Goal: Information Seeking & Learning: Find specific page/section

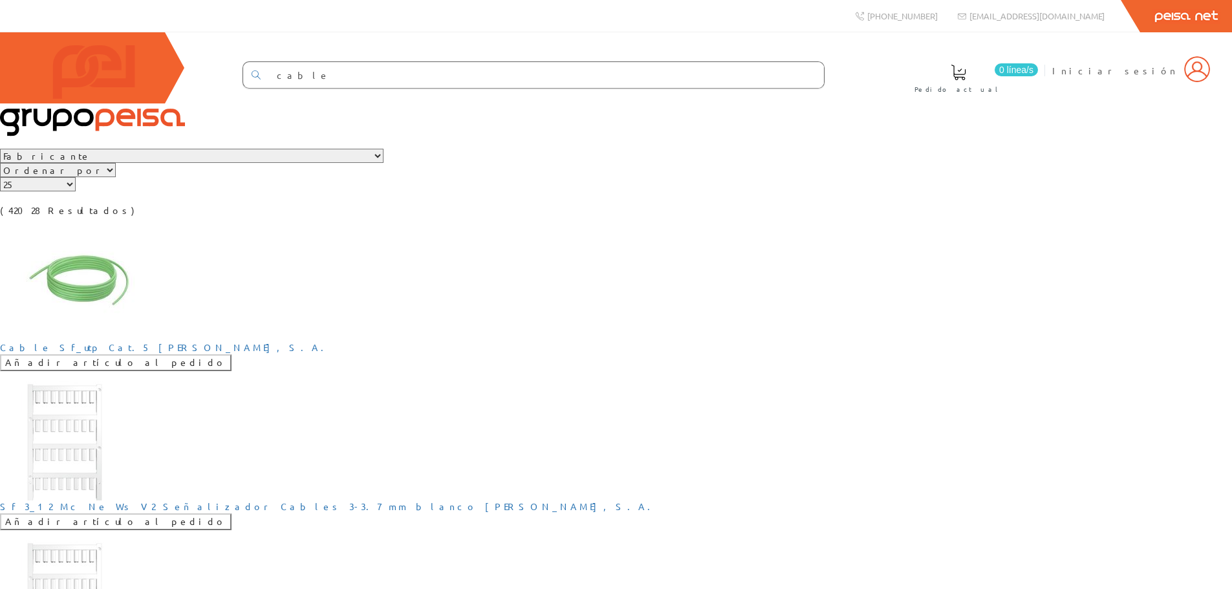
click at [72, 79] on img at bounding box center [92, 90] width 185 height 91
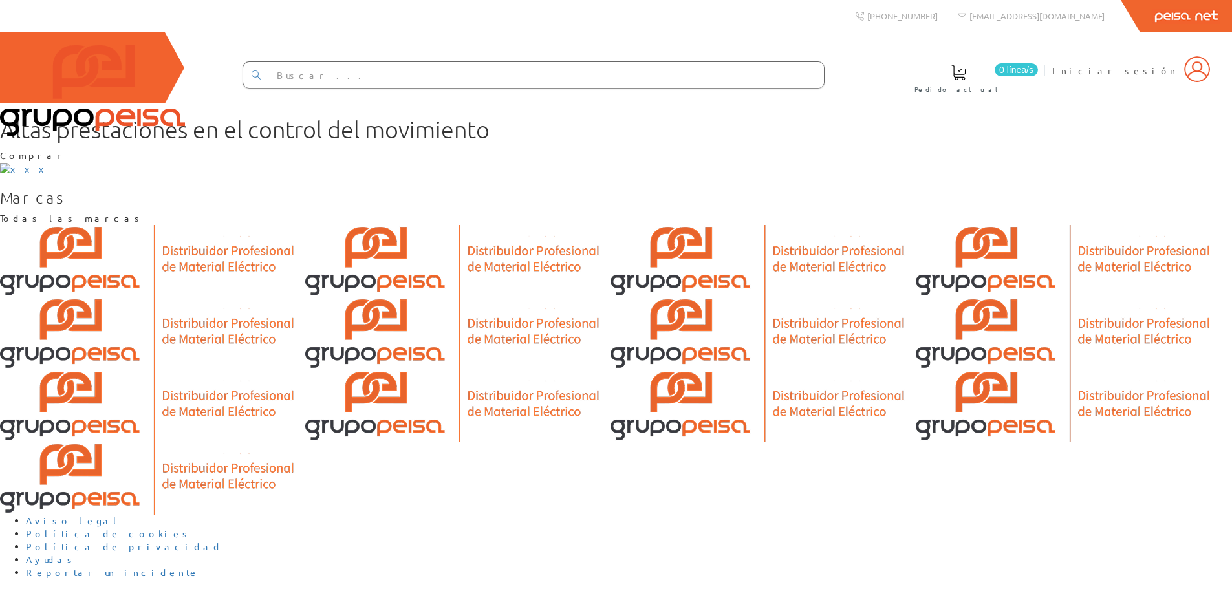
click at [967, 73] on span at bounding box center [959, 73] width 16 height 16
click at [520, 77] on input "text" at bounding box center [546, 75] width 556 height 26
type input "cable"
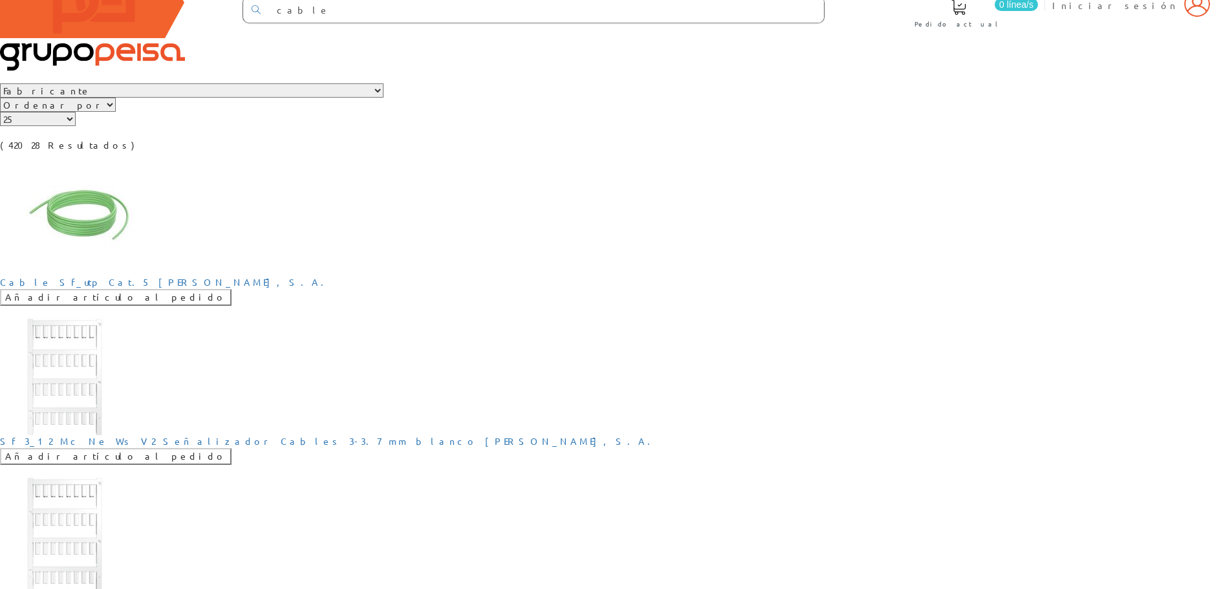
scroll to position [65, 0]
click at [158, 289] on link "[PERSON_NAME], S.A." at bounding box center [244, 283] width 173 height 12
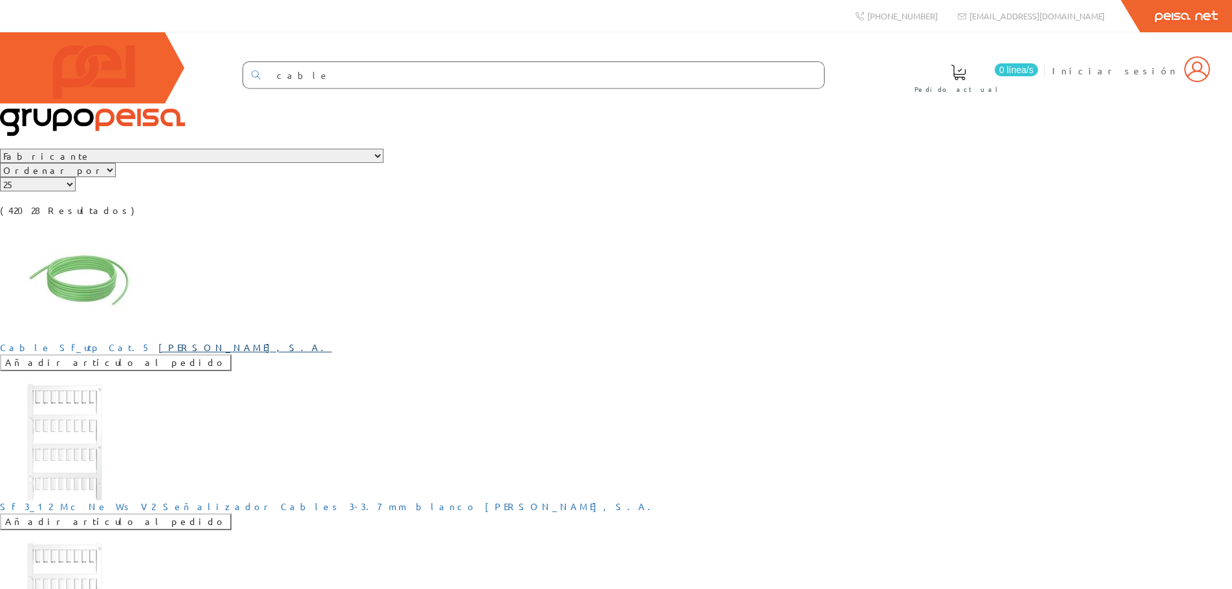
click at [158, 353] on link "[PERSON_NAME], S.A." at bounding box center [244, 348] width 173 height 12
click at [158, 353] on link "WEIDMULLER, S.A." at bounding box center [244, 348] width 173 height 12
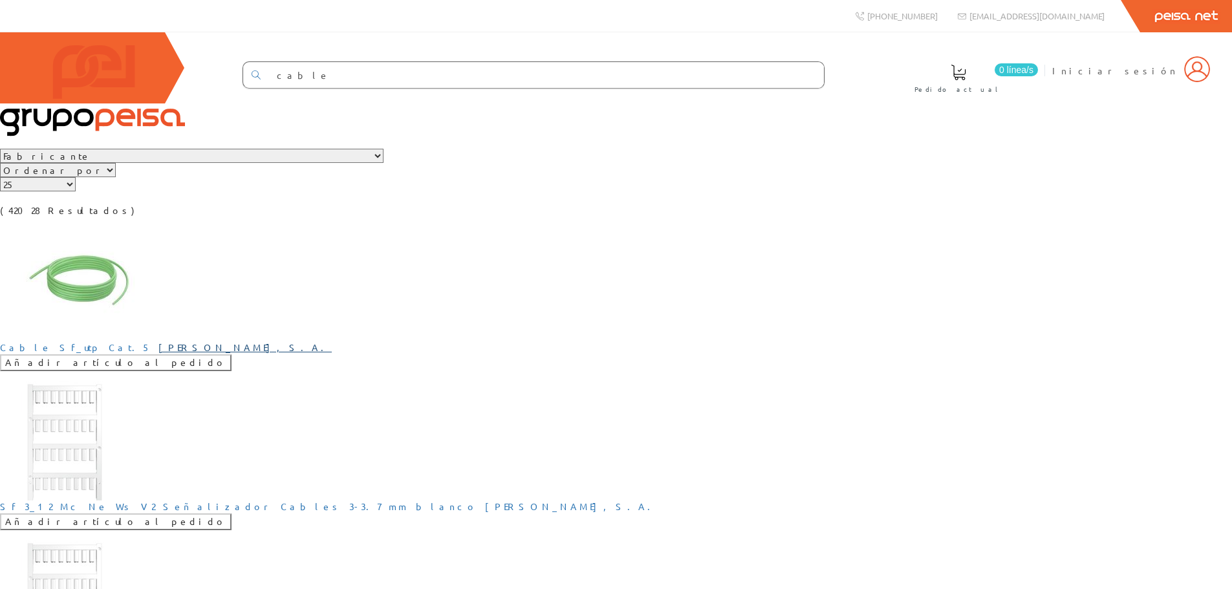
click at [158, 353] on link "WEIDMULLER, S.A." at bounding box center [244, 348] width 173 height 12
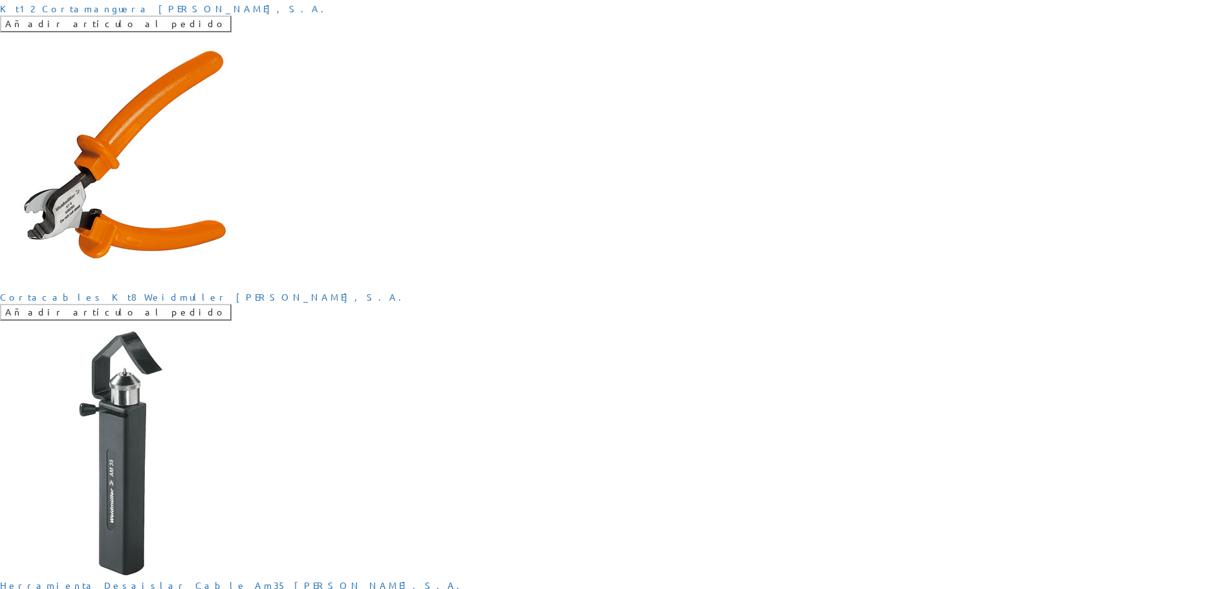
scroll to position [2751, 0]
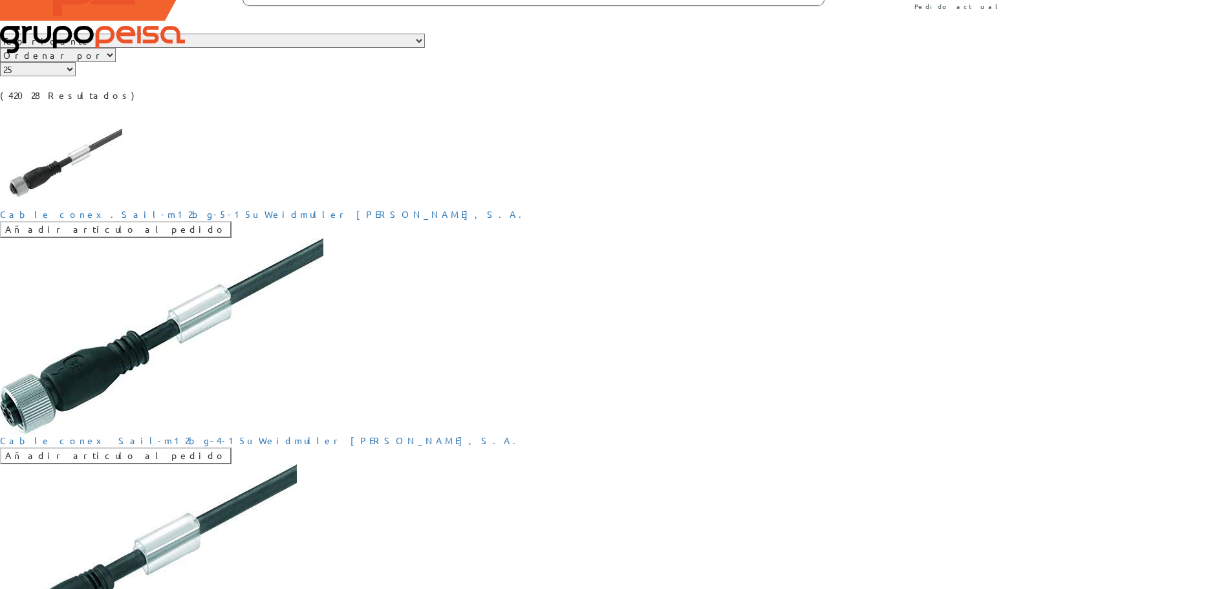
scroll to position [65, 0]
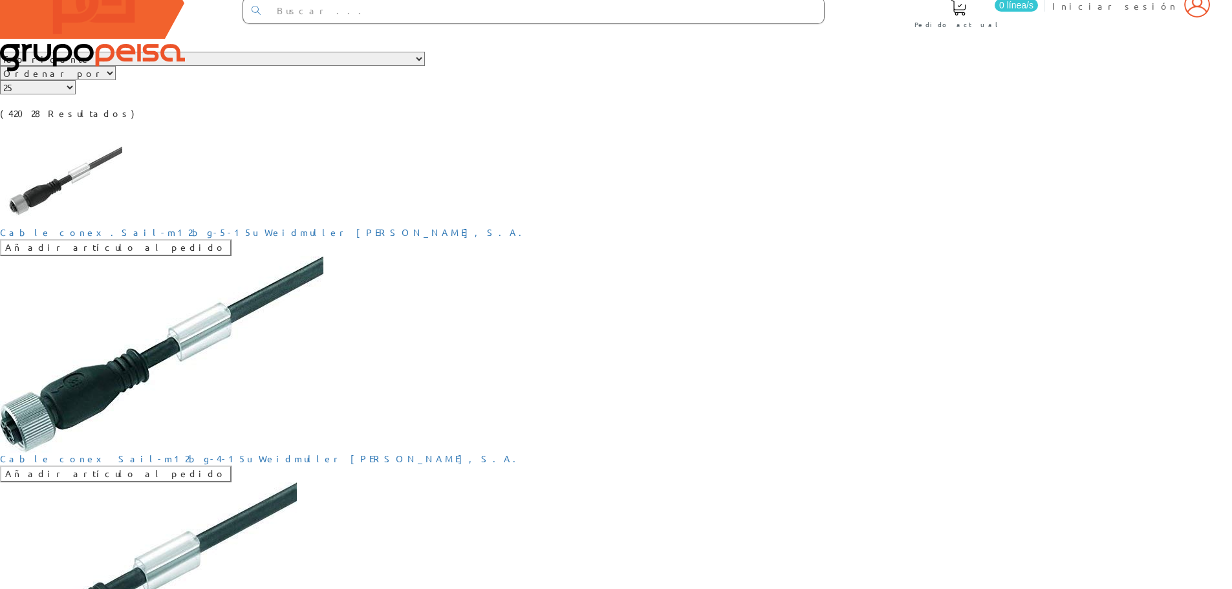
click at [76, 94] on select "Mostrar 5 15 25 50" at bounding box center [38, 87] width 76 height 14
select select "50"
click at [76, 94] on select "Mostrar 5 15 25 50" at bounding box center [38, 87] width 76 height 14
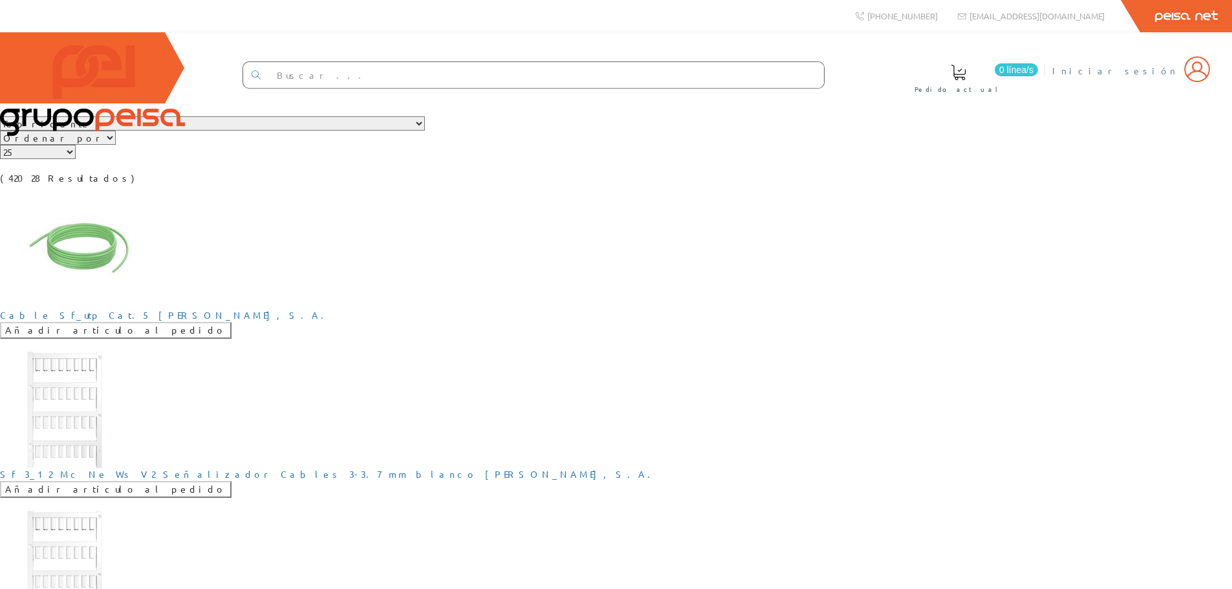
click at [1202, 77] on img at bounding box center [1198, 69] width 26 height 26
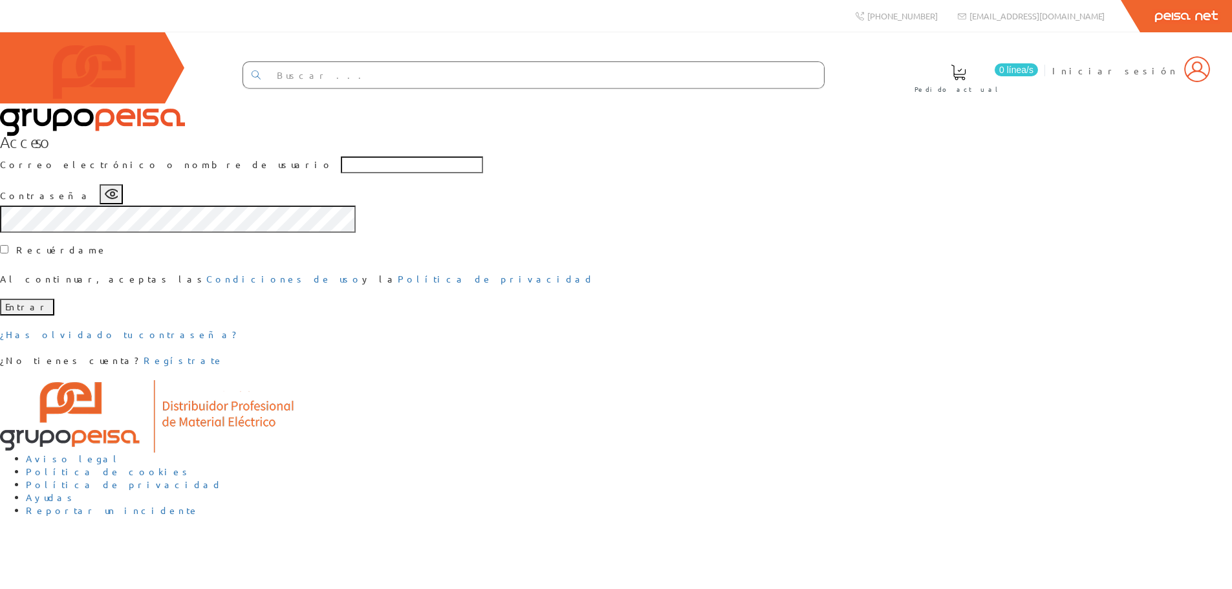
click at [54, 316] on button "Entrar" at bounding box center [27, 307] width 54 height 17
click at [872, 308] on div "Acceso Correo electrónico o nombre de usuario Contraseña Recuérdame Al continua…" at bounding box center [616, 250] width 1232 height 234
click at [224, 366] on link "Regístrate" at bounding box center [184, 361] width 80 height 12
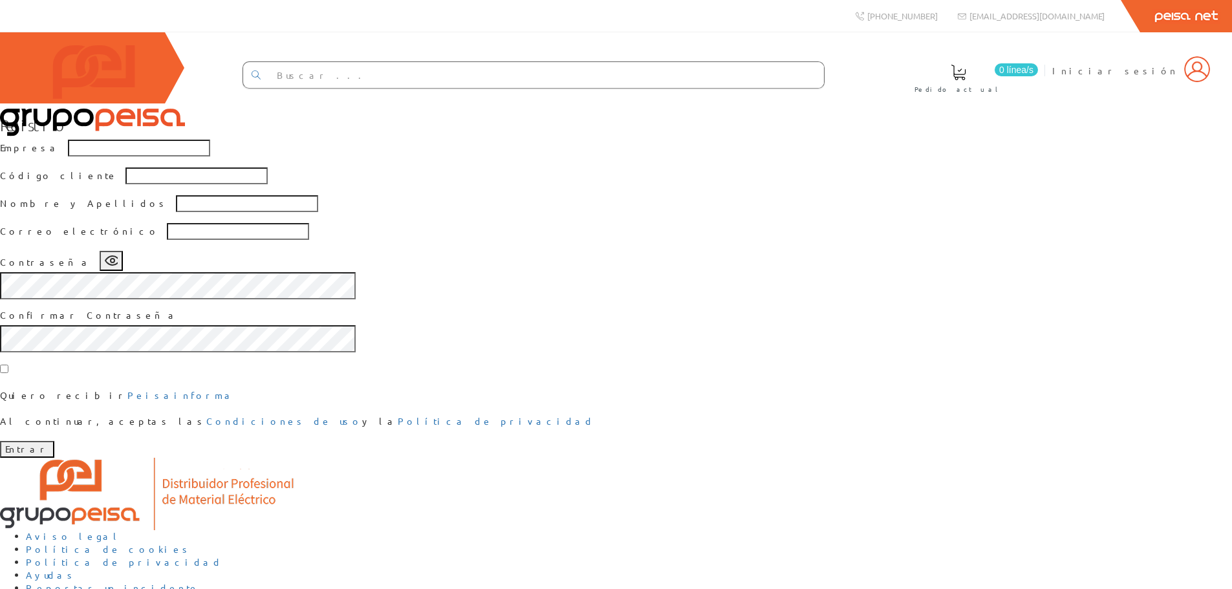
click at [555, 72] on input "text" at bounding box center [546, 75] width 556 height 26
type input "cable"
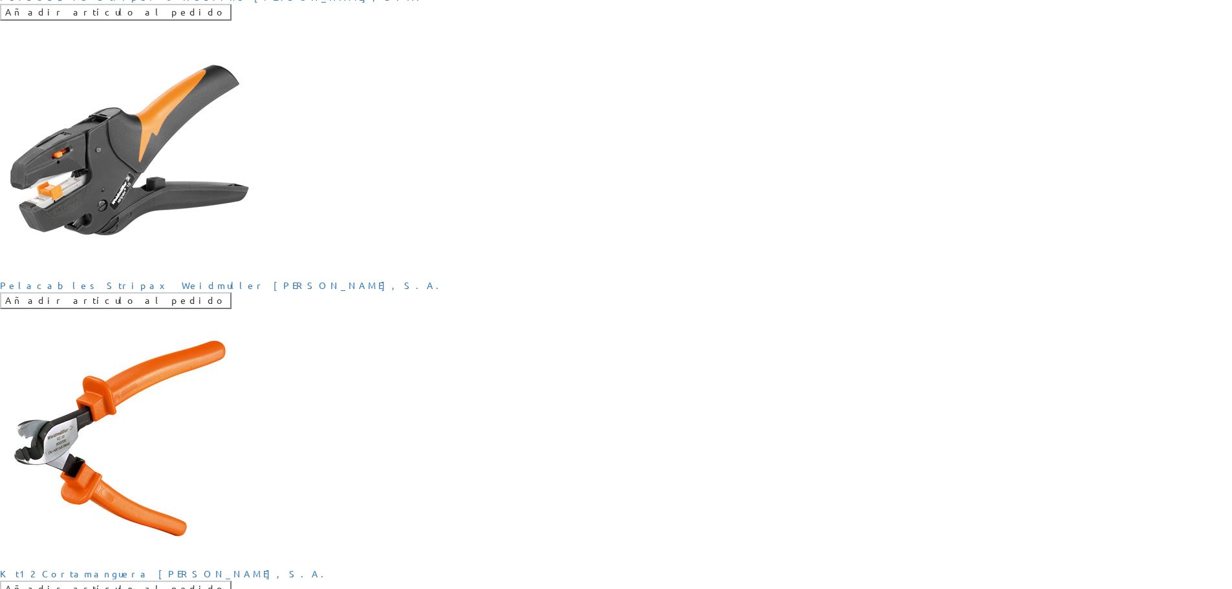
scroll to position [2200, 0]
